Goal: Transaction & Acquisition: Book appointment/travel/reservation

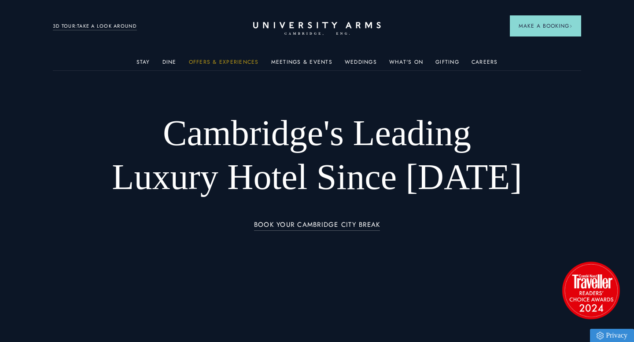
click at [220, 59] on link "Offers & Experiences" at bounding box center [224, 64] width 70 height 11
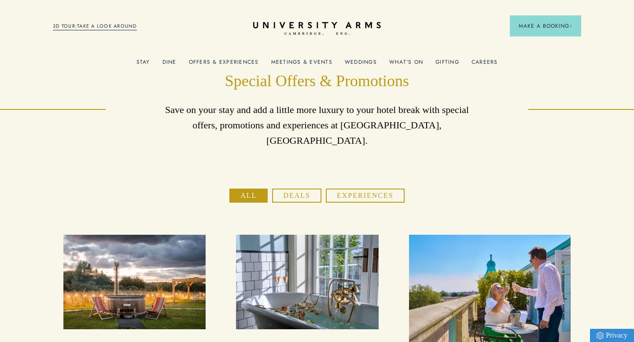
scroll to position [1, 0]
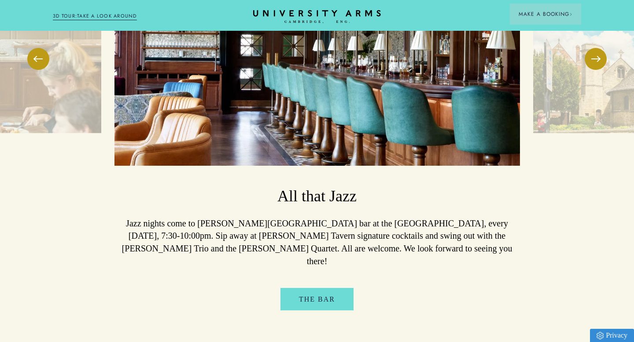
scroll to position [870, 0]
